Goal: Find specific page/section: Find specific page/section

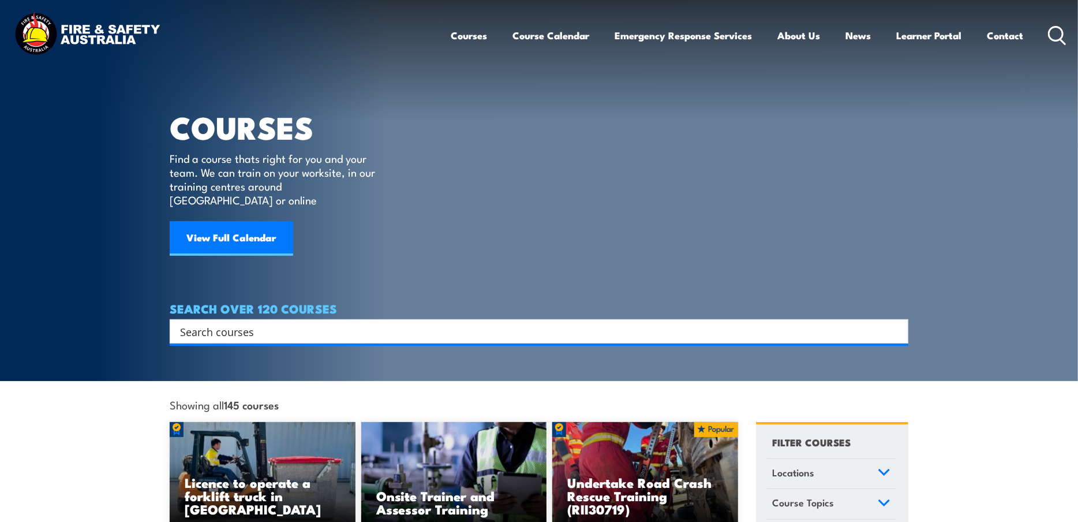
click at [352, 323] on input "Search input" at bounding box center [531, 331] width 703 height 17
type input "rio tinto G1"
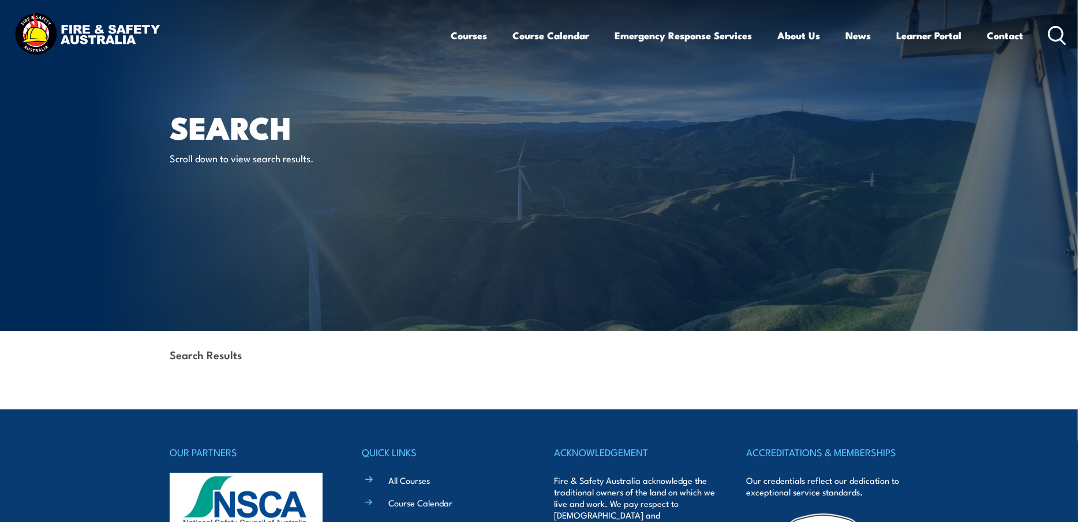
click at [1054, 42] on icon at bounding box center [1057, 35] width 18 height 19
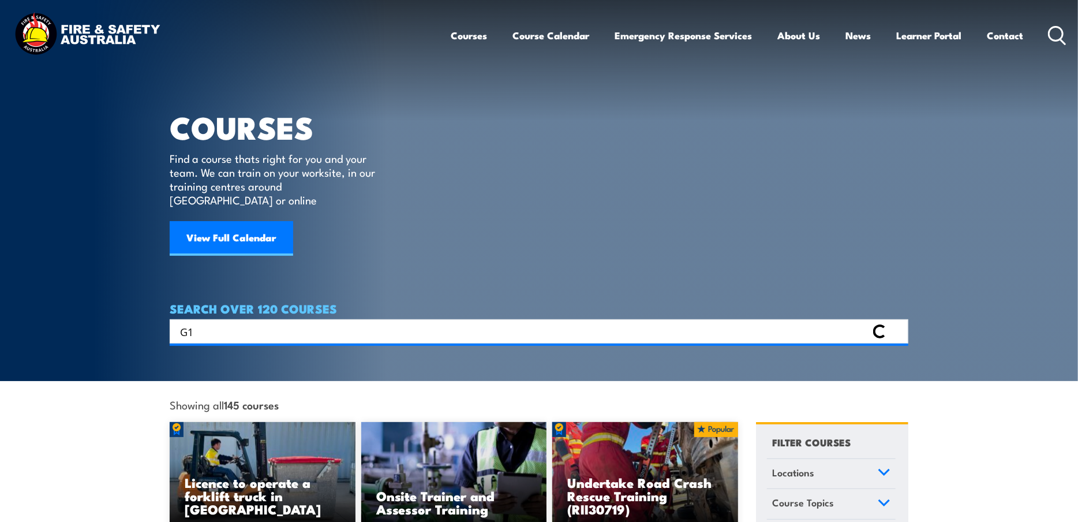
type input "G1"
